Goal: Share content: Share content

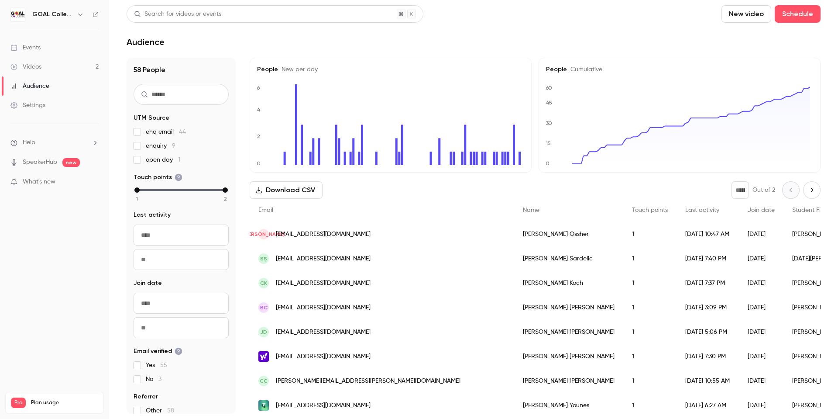
click at [279, 191] on button "Download CSV" at bounding box center [286, 189] width 73 height 17
click at [33, 64] on div "Videos" at bounding box center [25, 66] width 31 height 9
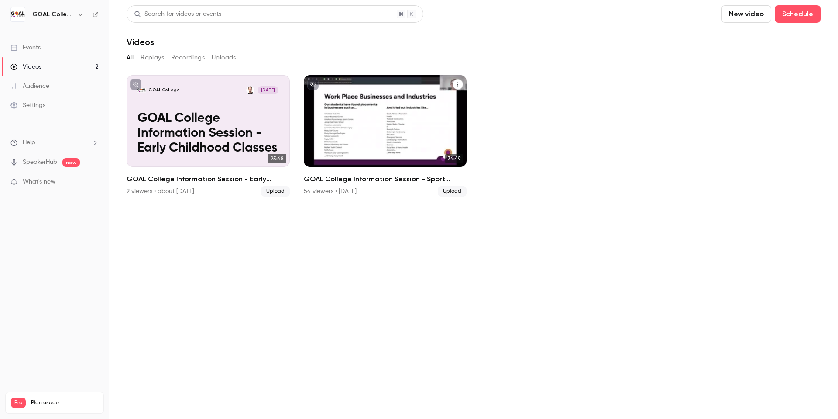
click at [365, 127] on p "GOAL College Information Session - Sport Classes" at bounding box center [385, 133] width 141 height 45
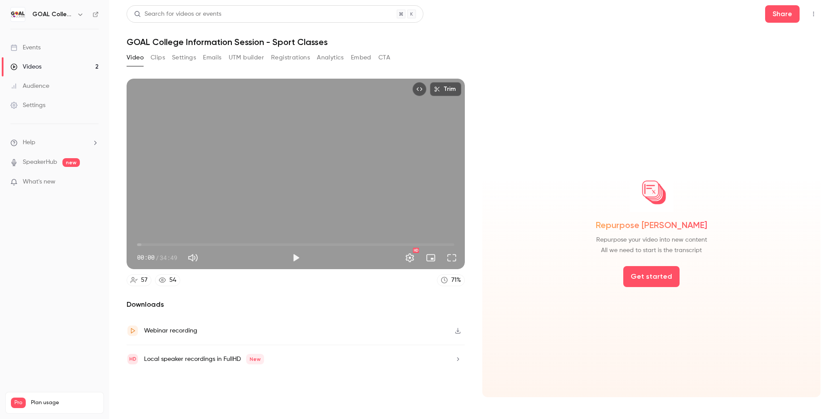
click at [326, 59] on button "Analytics" at bounding box center [330, 58] width 27 height 14
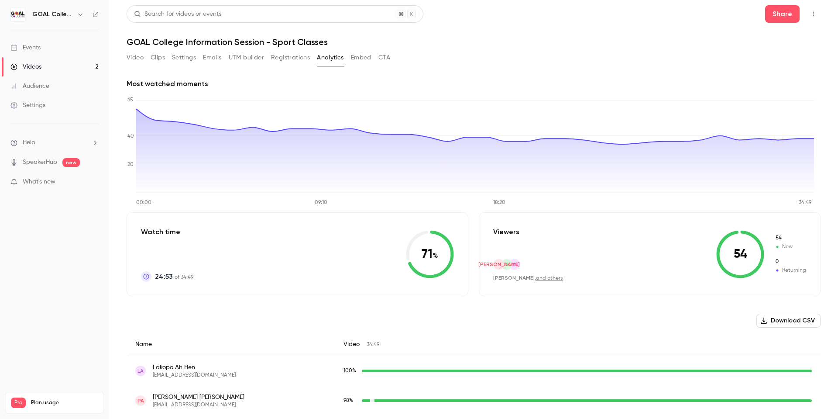
click at [764, 322] on button "Download CSV" at bounding box center [789, 320] width 64 height 14
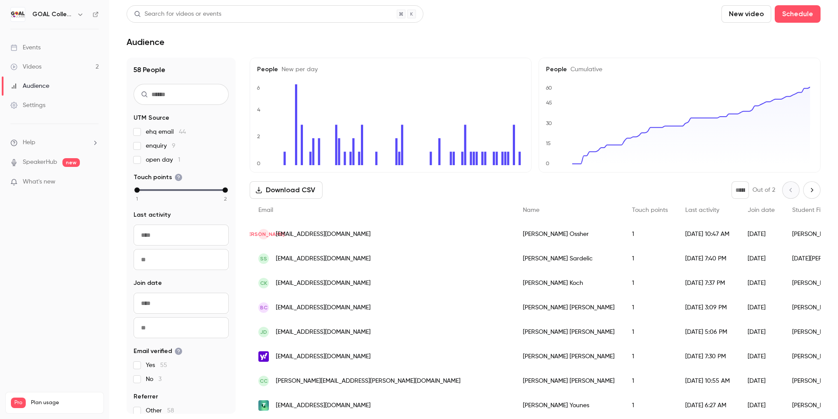
click at [45, 65] on link "Videos 2" at bounding box center [54, 66] width 109 height 19
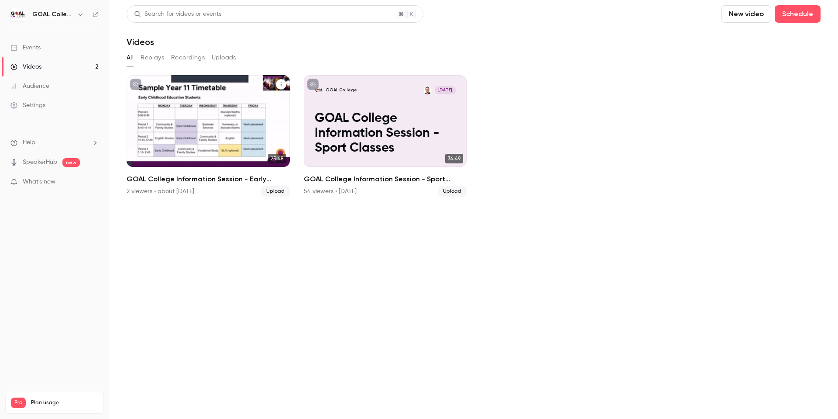
click at [198, 121] on p "GOAL College Information Session - Early Childhood Classes" at bounding box center [208, 133] width 141 height 45
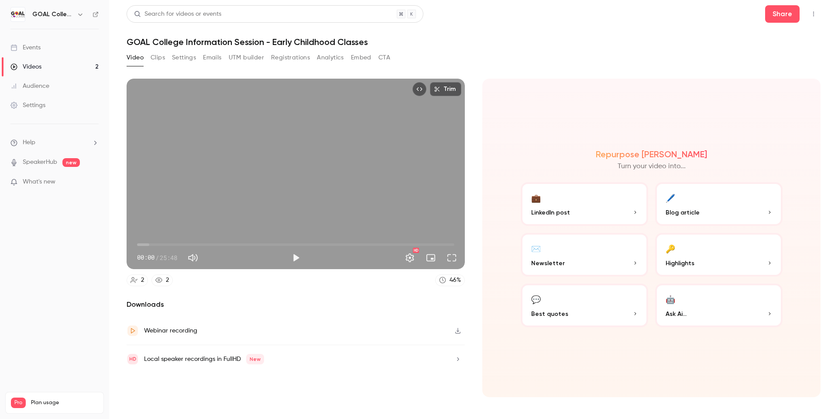
click at [355, 56] on button "Embed" at bounding box center [361, 58] width 21 height 14
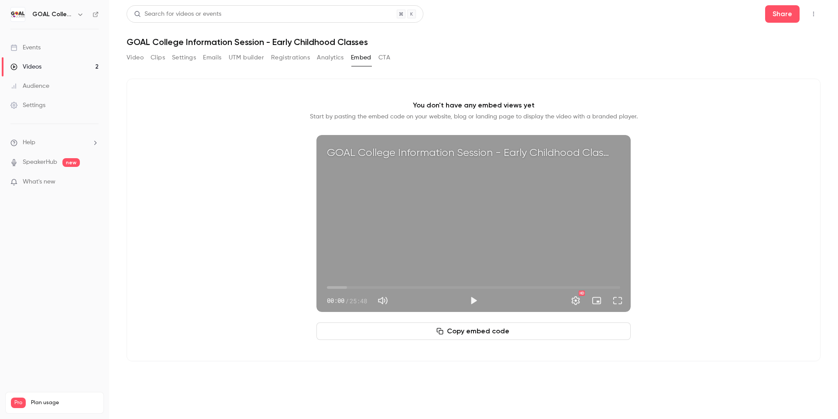
click at [459, 331] on button "Copy embed code" at bounding box center [474, 330] width 314 height 17
drag, startPoint x: 429, startPoint y: 139, endPoint x: 133, endPoint y: 57, distance: 306.7
click at [133, 57] on button "Video" at bounding box center [135, 58] width 17 height 14
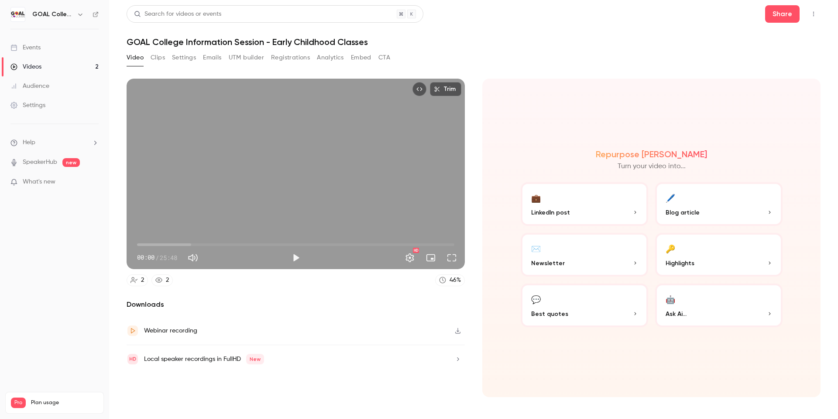
drag, startPoint x: 334, startPoint y: 98, endPoint x: 230, endPoint y: 296, distance: 223.2
click at [230, 296] on div "Trim 00:00 00:00 / 25:48 HD 2 2 46 % Downloads Webinar recording Local speaker …" at bounding box center [296, 238] width 338 height 318
click at [177, 59] on button "Settings" at bounding box center [184, 58] width 24 height 14
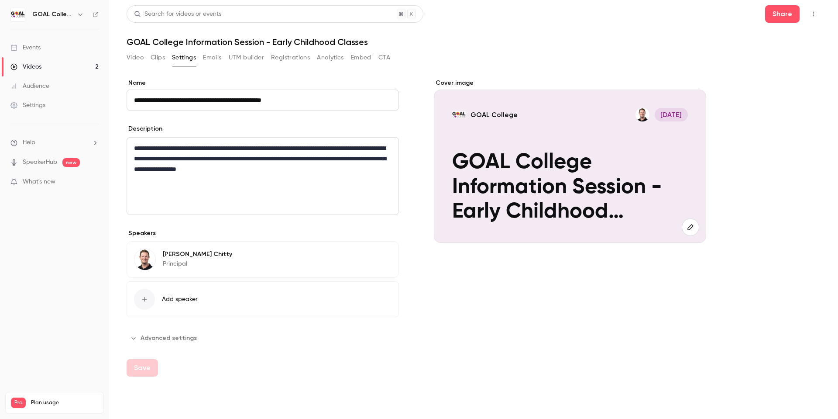
drag, startPoint x: 603, startPoint y: 125, endPoint x: 525, endPoint y: 322, distance: 212.4
click at [525, 323] on div "Cover image GOAL College Jun 18 GOAL College Information Session - Early Childh…" at bounding box center [570, 219] width 272 height 280
click at [782, 13] on button "Share" at bounding box center [782, 13] width 34 height 17
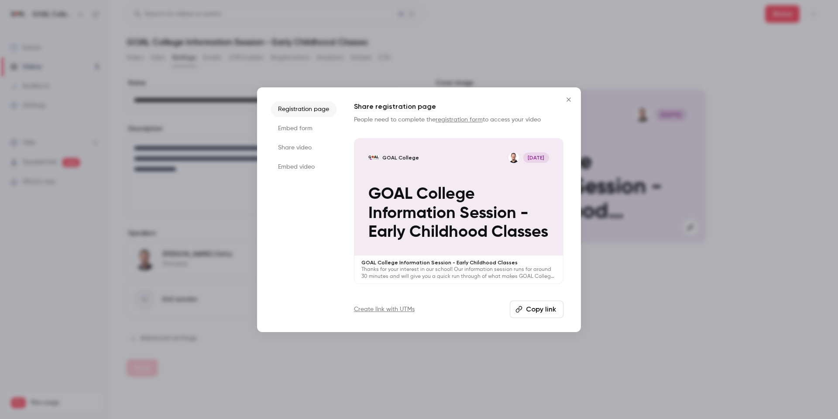
click at [532, 310] on button "Copy link" at bounding box center [537, 308] width 54 height 17
